Goal: Check status: Check status

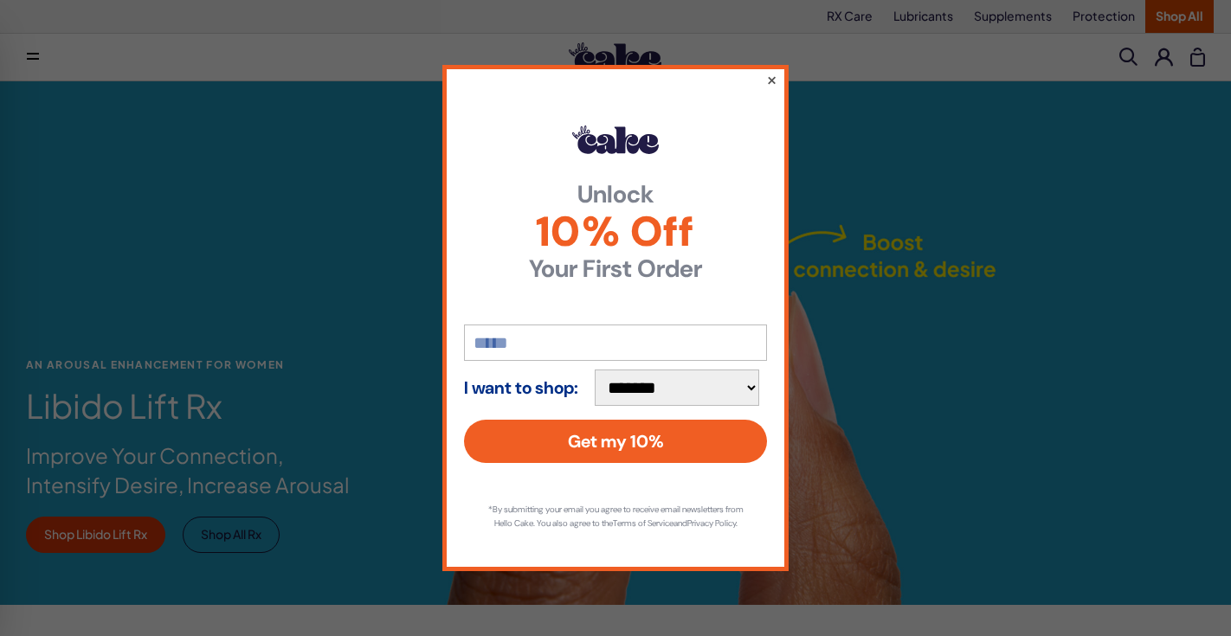
click at [770, 73] on button "×" at bounding box center [771, 79] width 11 height 21
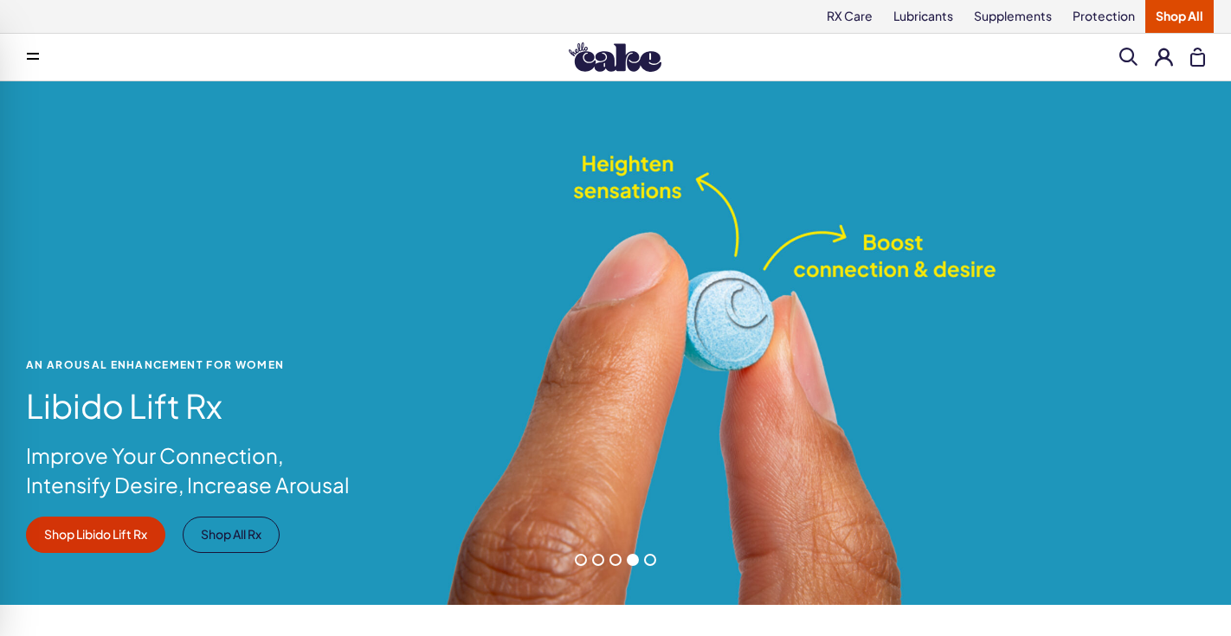
click at [1161, 51] on button at bounding box center [1164, 57] width 18 height 18
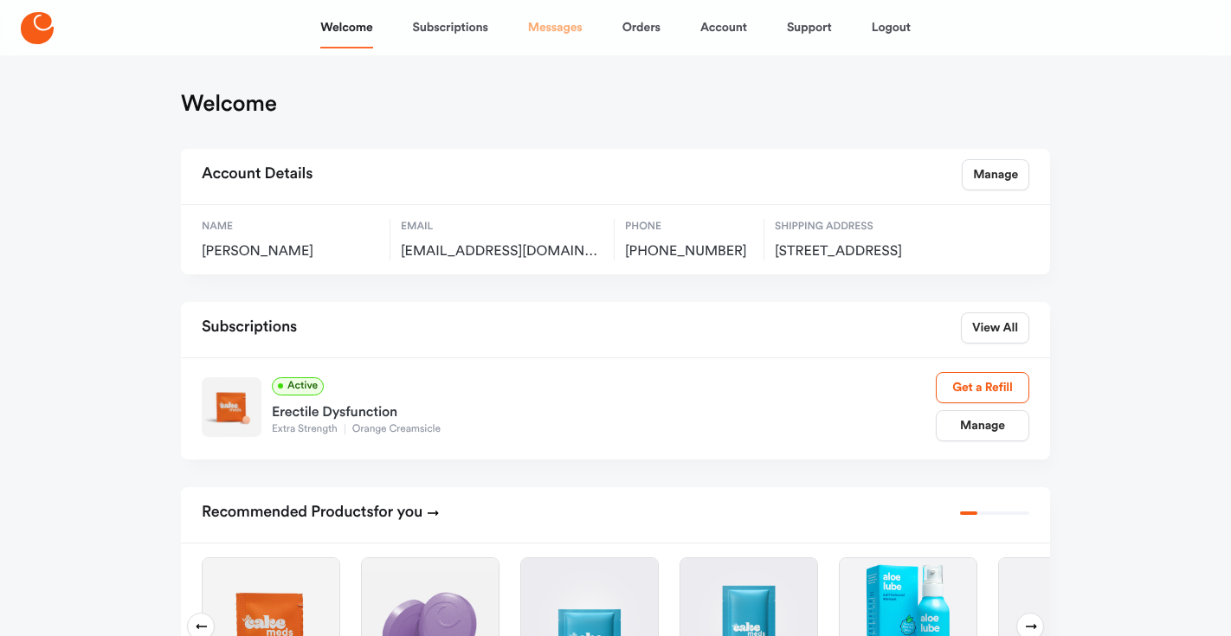
click at [564, 29] on link "Messages" at bounding box center [555, 28] width 55 height 42
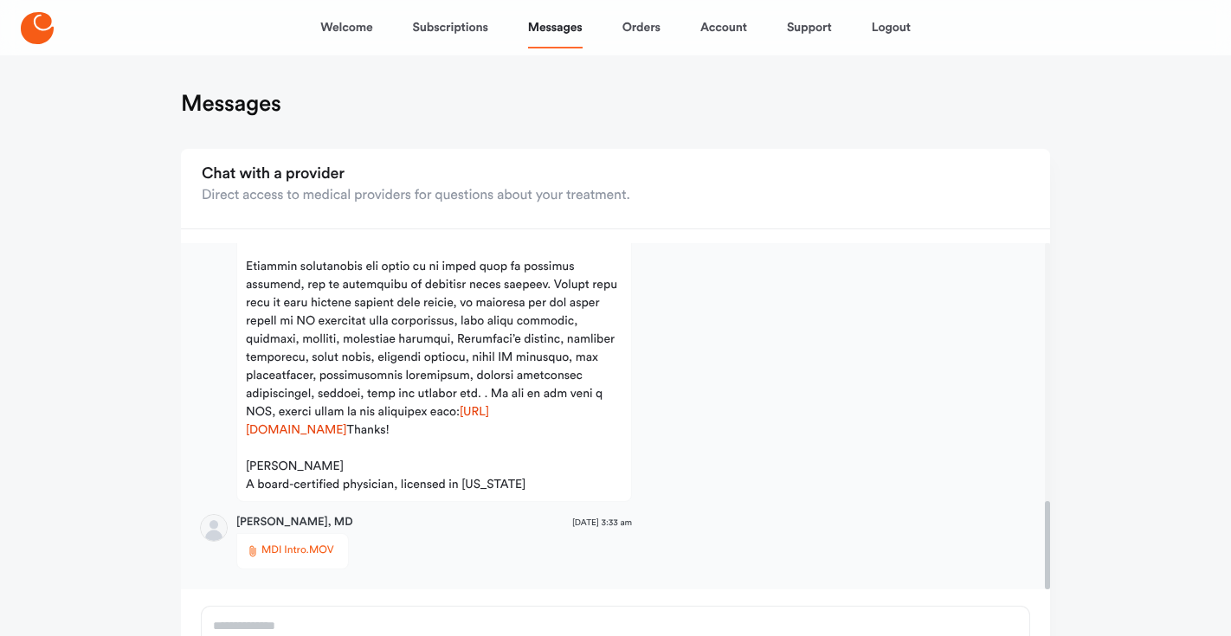
scroll to position [1010, 0]
click at [629, 34] on link "Orders" at bounding box center [641, 28] width 38 height 42
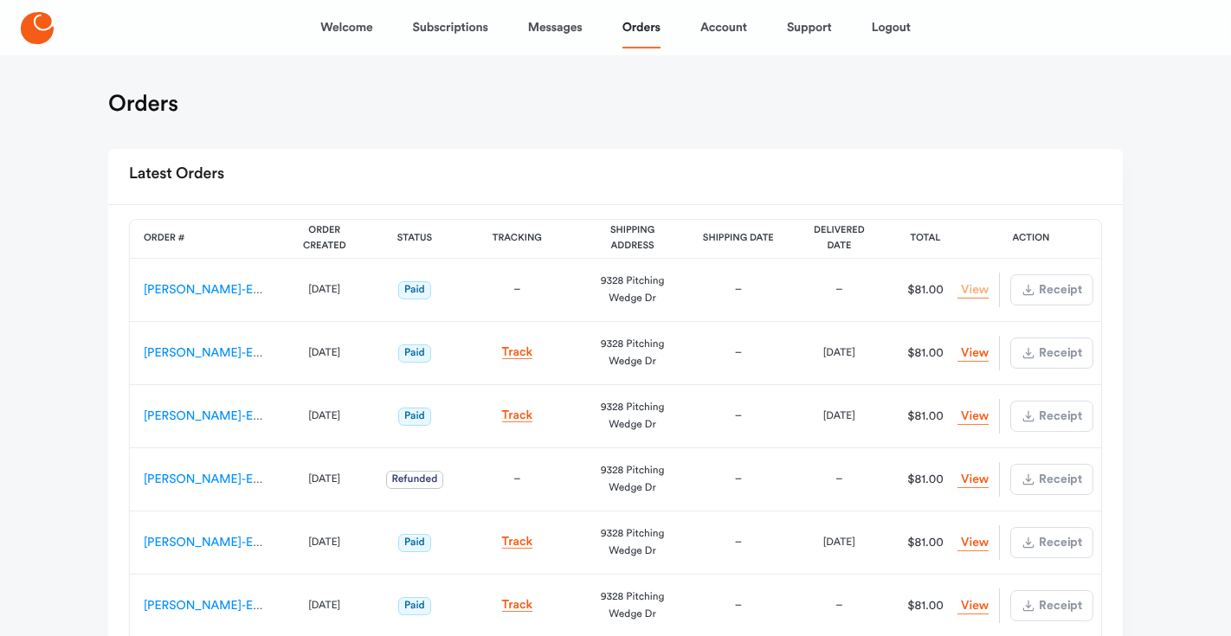
click at [970, 283] on link "View Order" at bounding box center [972, 290] width 31 height 16
